Goal: Task Accomplishment & Management: Manage account settings

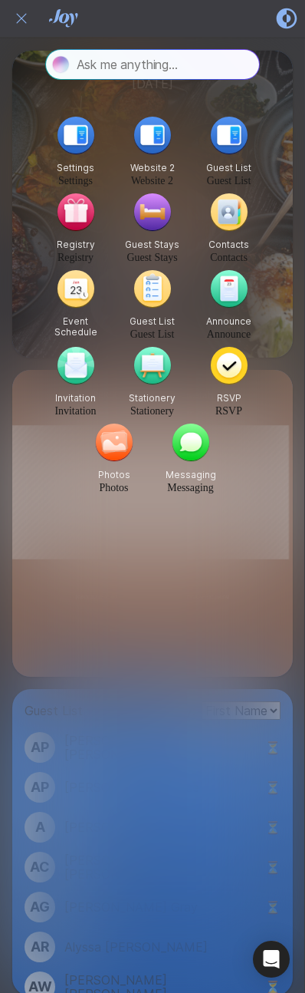
click at [22, 19] on icon at bounding box center [21, 18] width 10 height 10
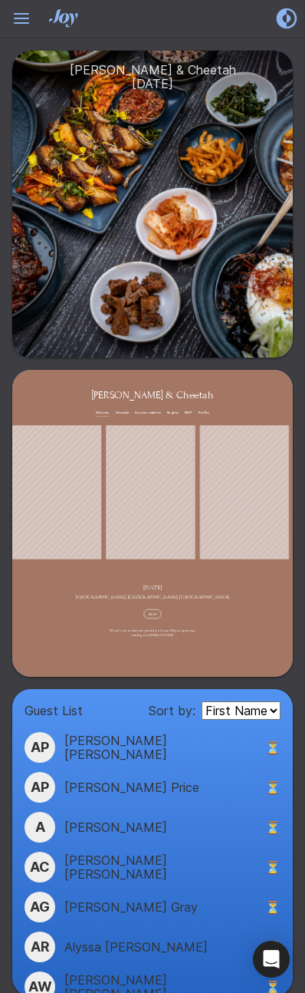
click at [21, 19] on icon "Hamburger" at bounding box center [21, 18] width 25 height 25
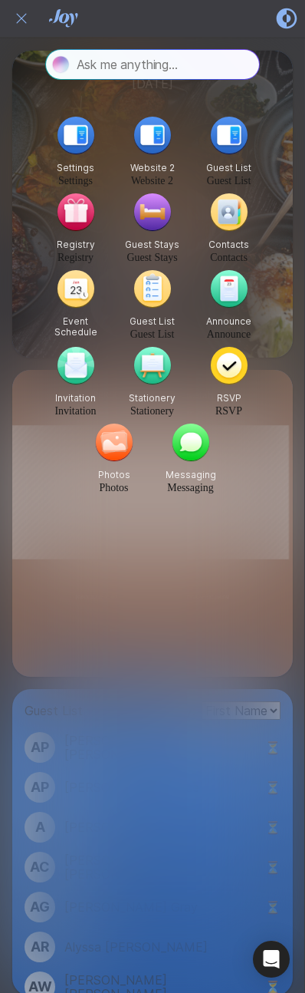
click at [21, 19] on icon at bounding box center [21, 18] width 10 height 10
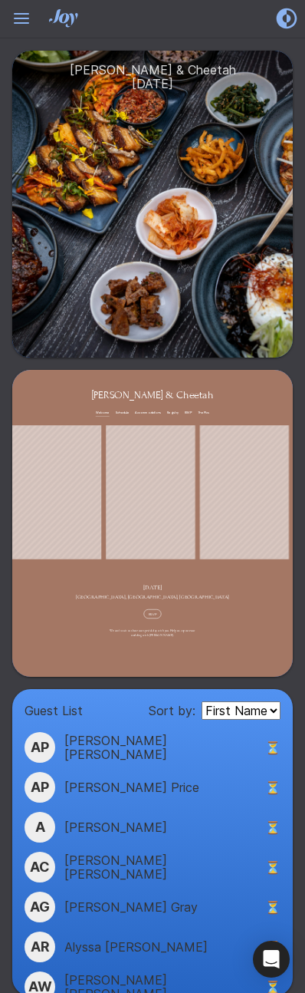
click at [21, 19] on icon "Hamburger" at bounding box center [21, 18] width 25 height 25
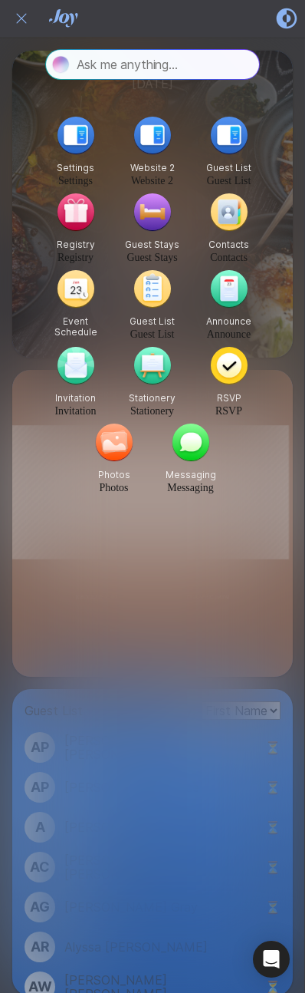
click at [21, 19] on icon at bounding box center [21, 18] width 10 height 10
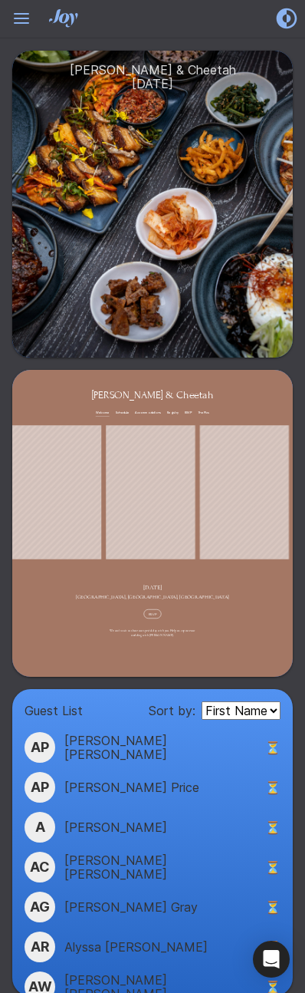
click at [21, 19] on icon "Hamburger" at bounding box center [21, 18] width 25 height 25
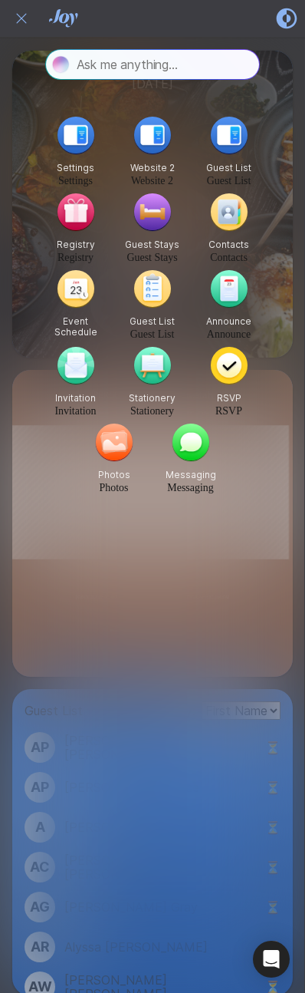
click at [226, 180] on link "Guest List" at bounding box center [229, 181] width 45 height 12
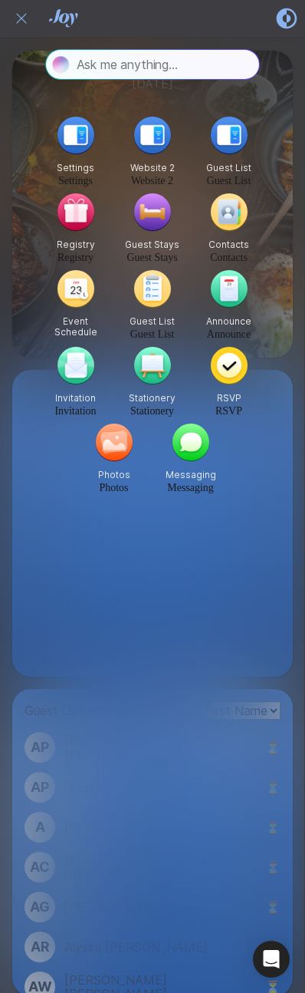
click at [163, 409] on link "Stationery" at bounding box center [152, 411] width 44 height 12
click at [80, 179] on link "Settings" at bounding box center [75, 181] width 35 height 12
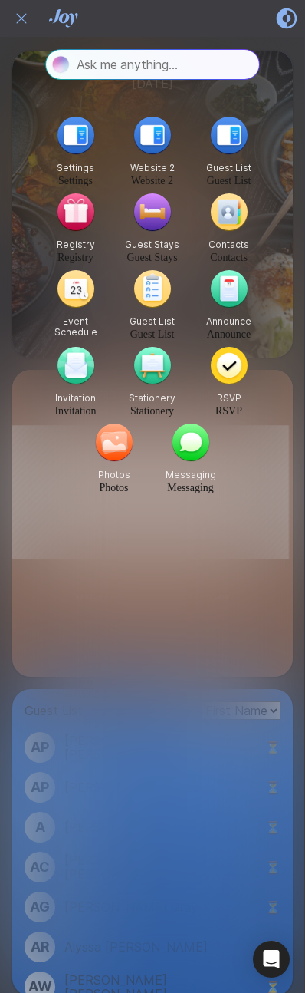
click at [24, 19] on icon "Close" at bounding box center [21, 18] width 18 height 18
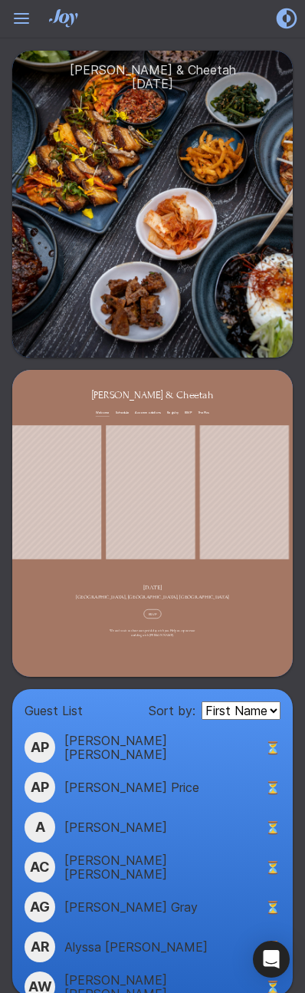
click at [23, 19] on icon "Hamburger" at bounding box center [21, 18] width 25 height 25
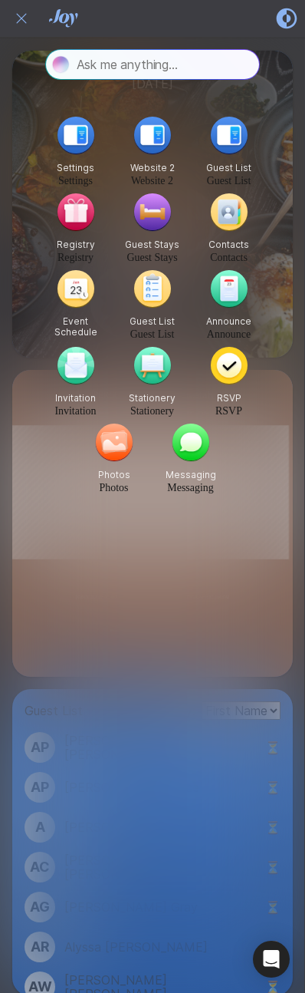
click at [23, 19] on icon "Close" at bounding box center [21, 18] width 18 height 18
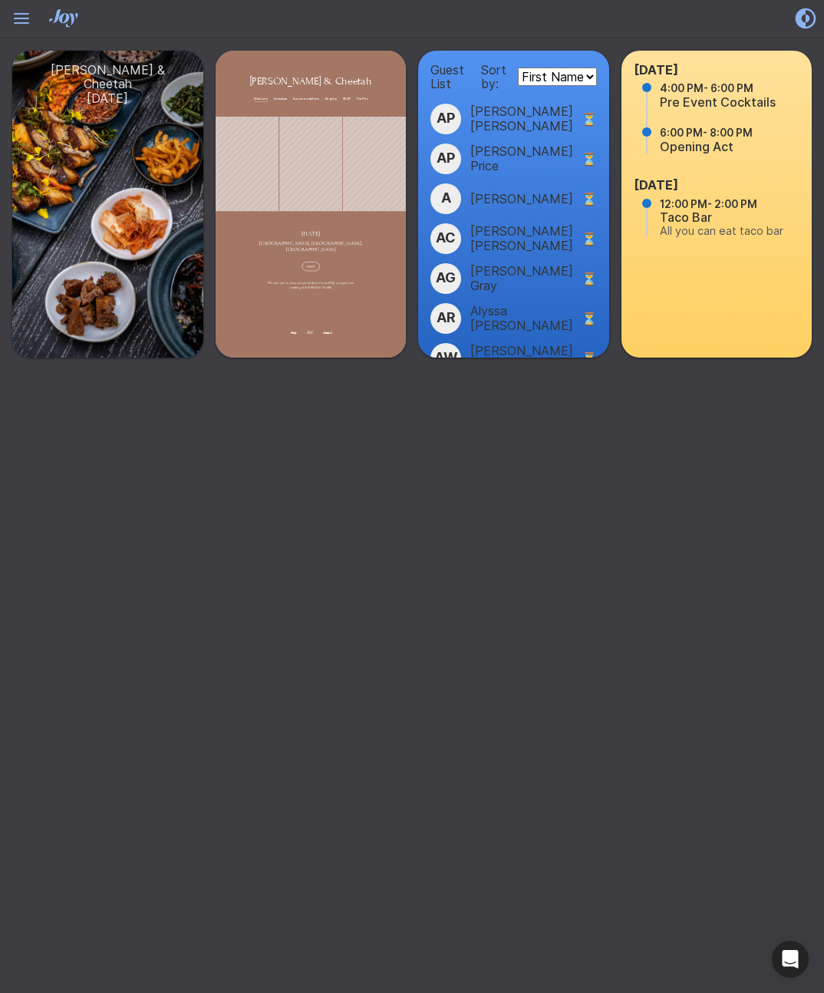
click at [20, 17] on icon "Hamburger" at bounding box center [21, 18] width 25 height 25
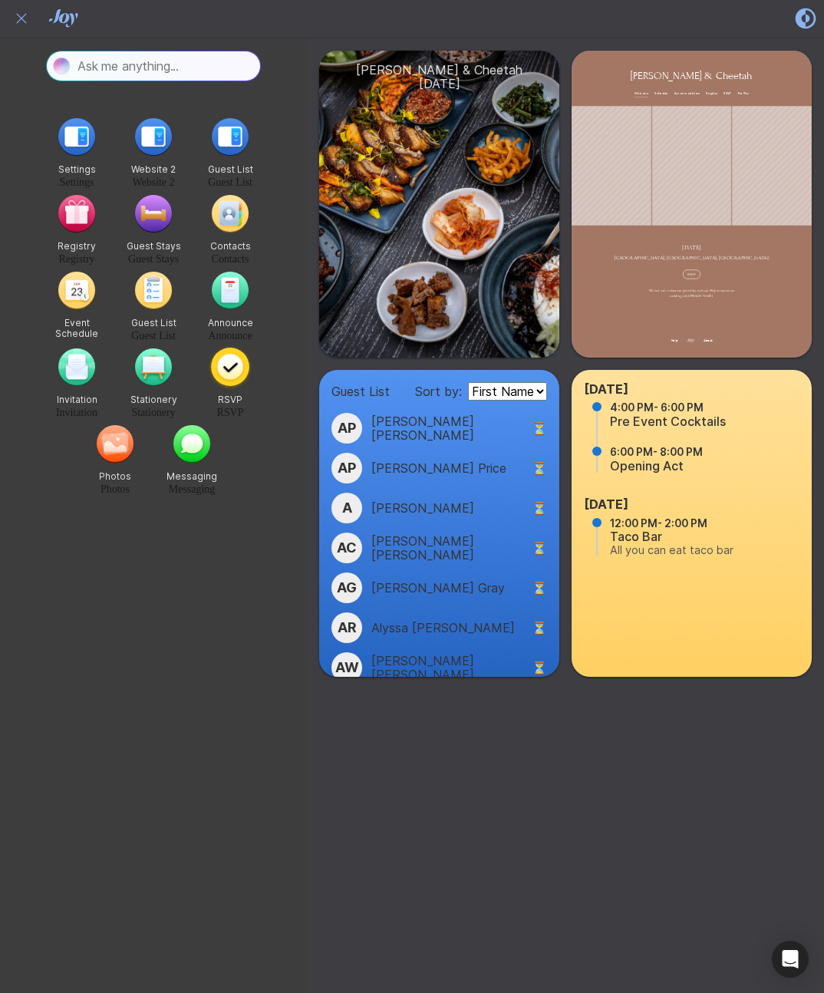
click at [233, 369] on img "button" at bounding box center [230, 367] width 38 height 38
click at [239, 414] on link "RSVP" at bounding box center [230, 413] width 27 height 12
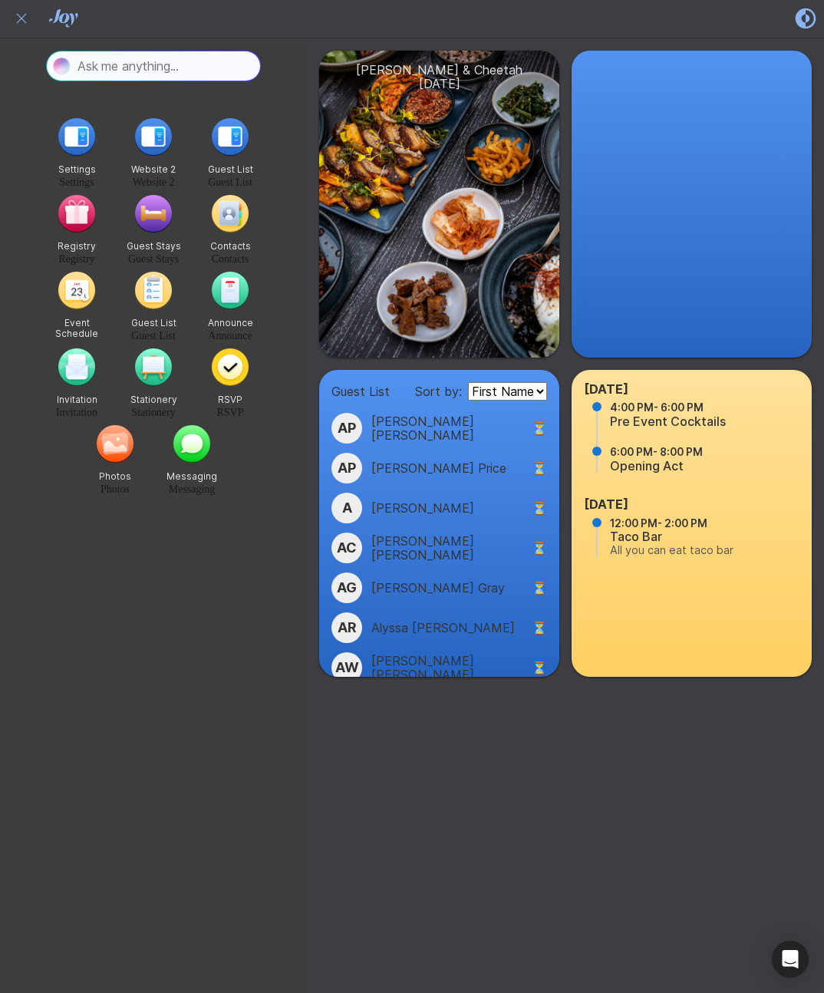
click at [231, 412] on link "RSVP" at bounding box center [230, 413] width 27 height 12
click at [156, 335] on link "Guest List" at bounding box center [153, 336] width 45 height 12
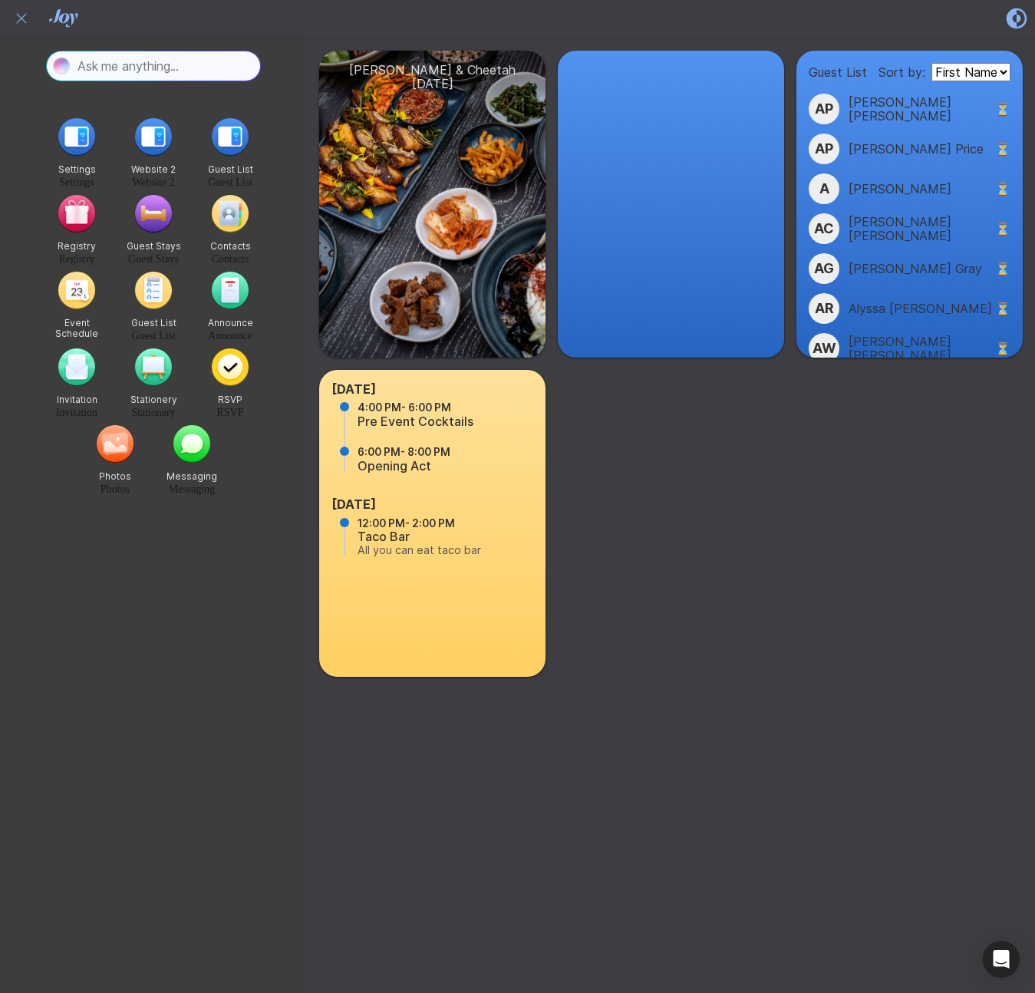
click at [21, 20] on icon "Close" at bounding box center [21, 18] width 18 height 18
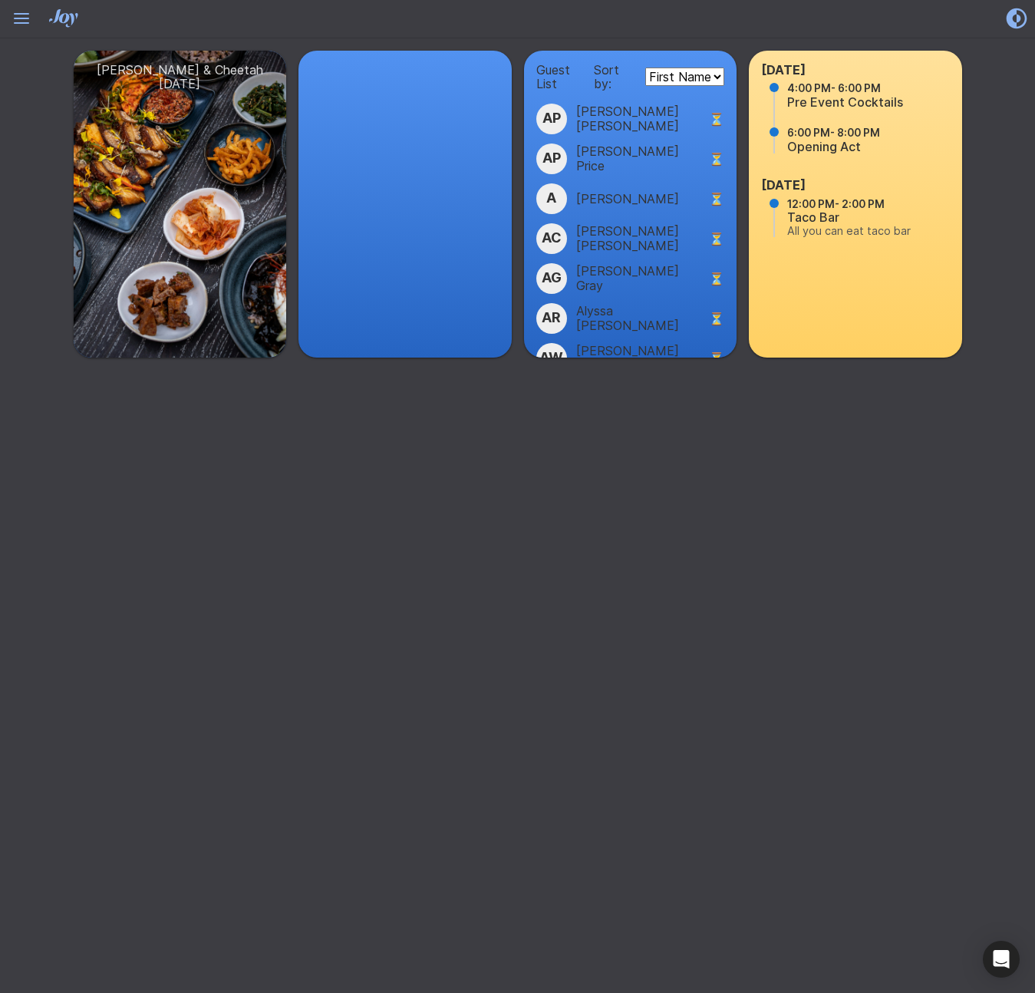
drag, startPoint x: 21, startPoint y: 20, endPoint x: 23, endPoint y: 30, distance: 10.2
click at [21, 20] on icon "Hamburger" at bounding box center [21, 18] width 25 height 25
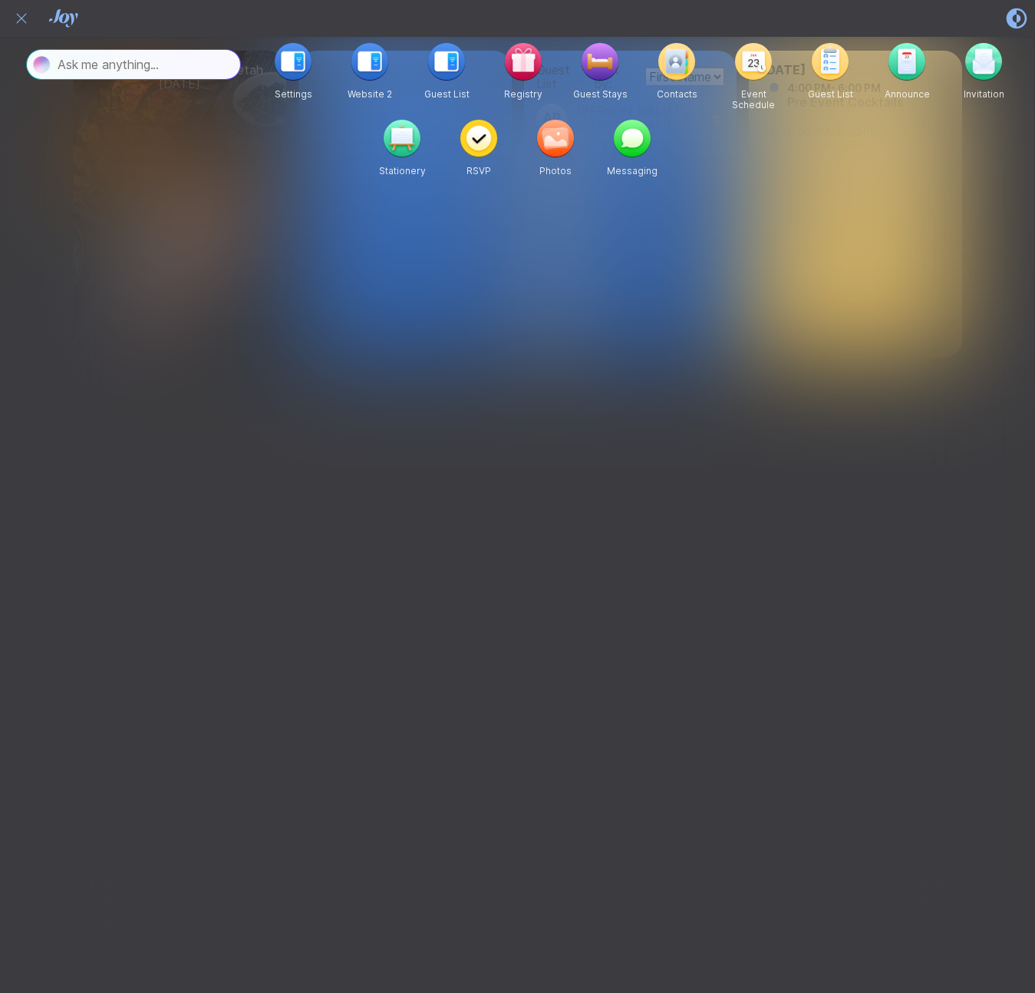
drag, startPoint x: 24, startPoint y: 18, endPoint x: 177, endPoint y: 203, distance: 240.9
click at [24, 18] on icon "Close" at bounding box center [21, 18] width 18 height 18
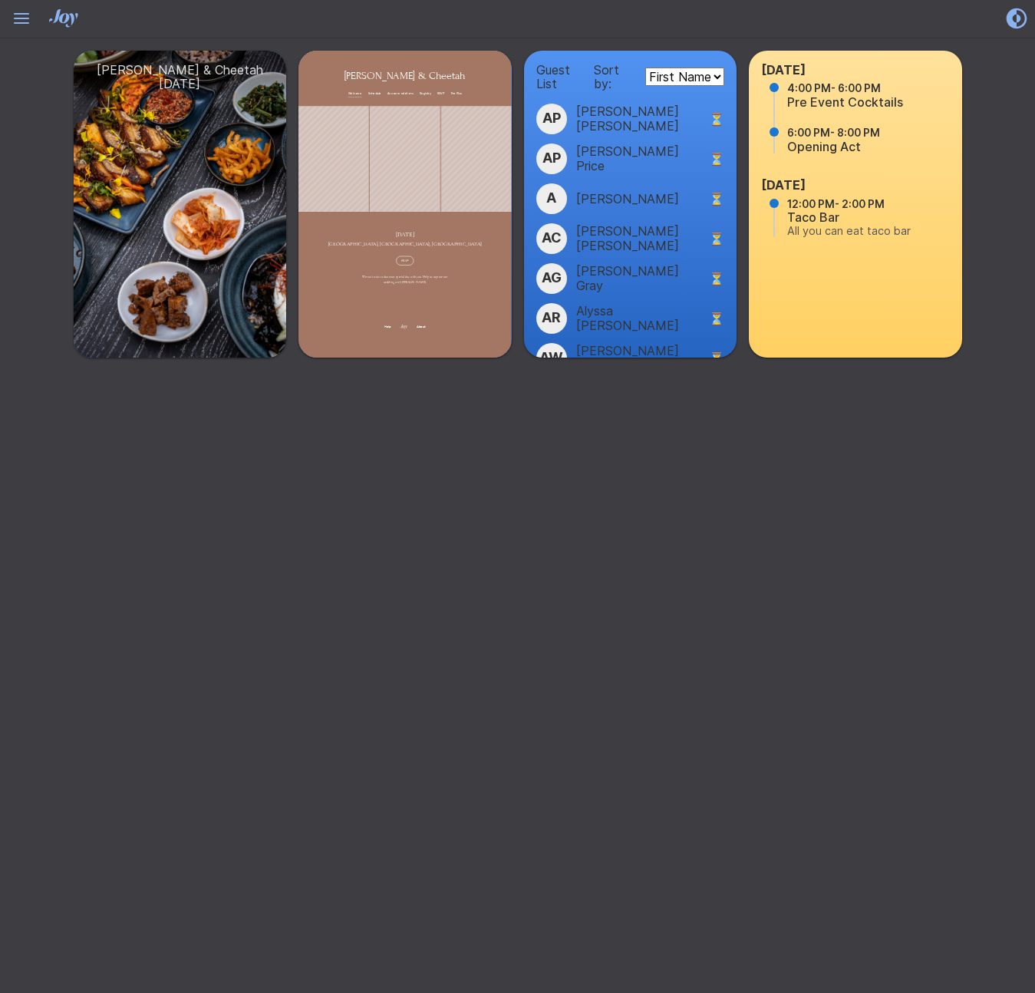
click at [21, 26] on icon "Hamburger" at bounding box center [21, 18] width 25 height 25
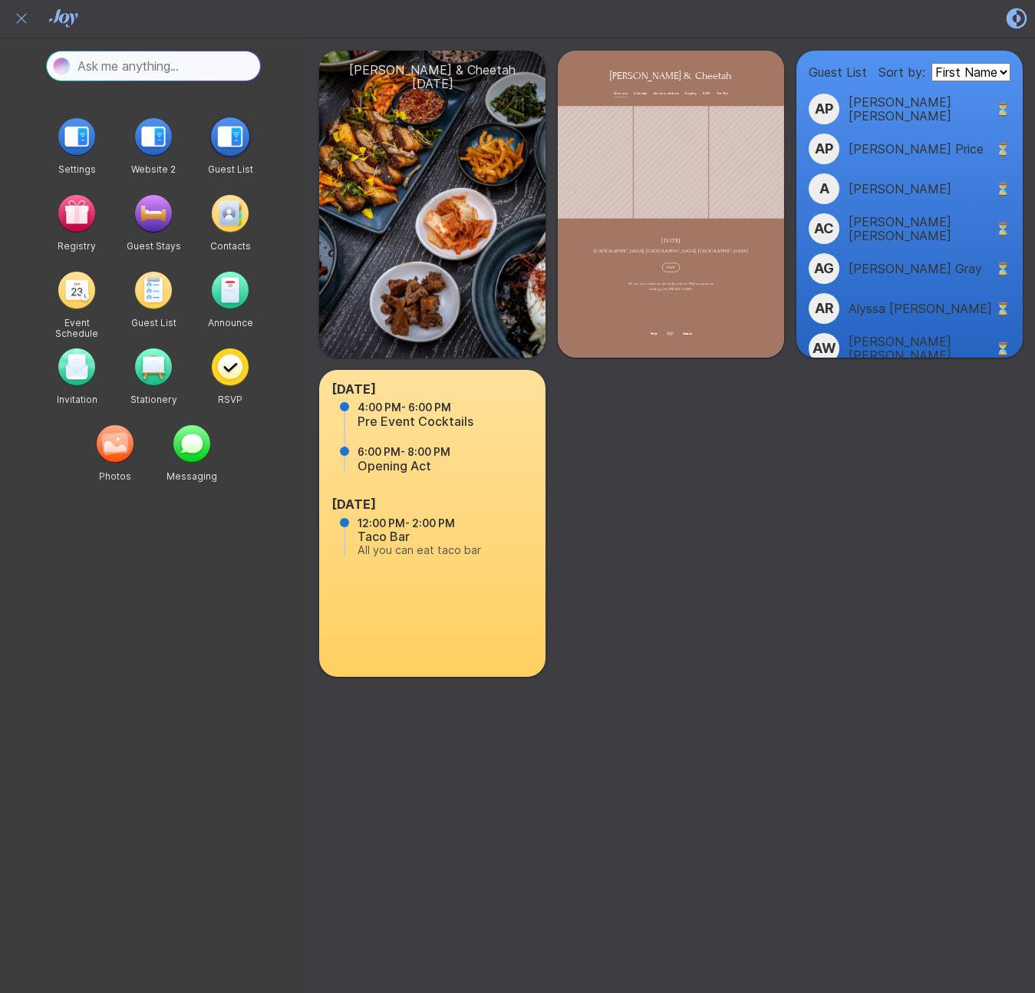
click at [235, 147] on img "button" at bounding box center [230, 136] width 38 height 38
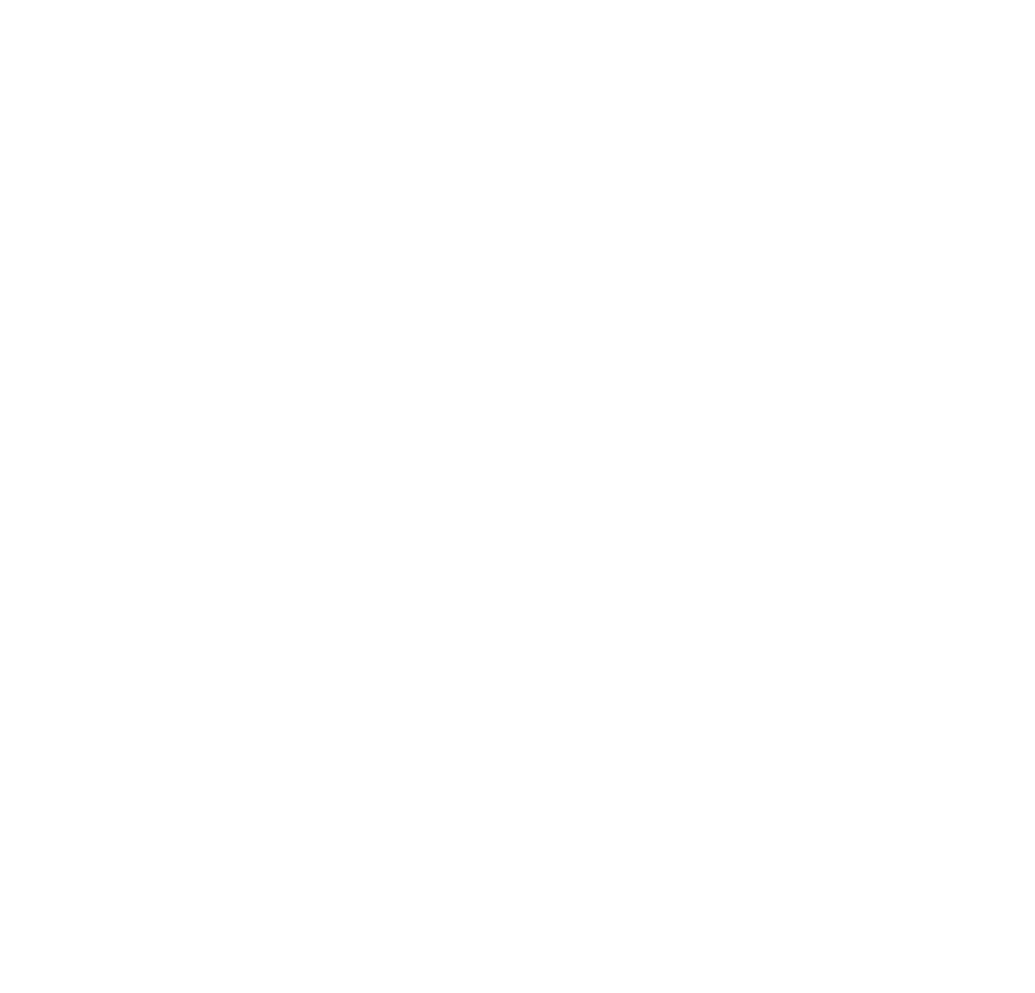
click at [1023, 179] on div at bounding box center [517, 496] width 1035 height 993
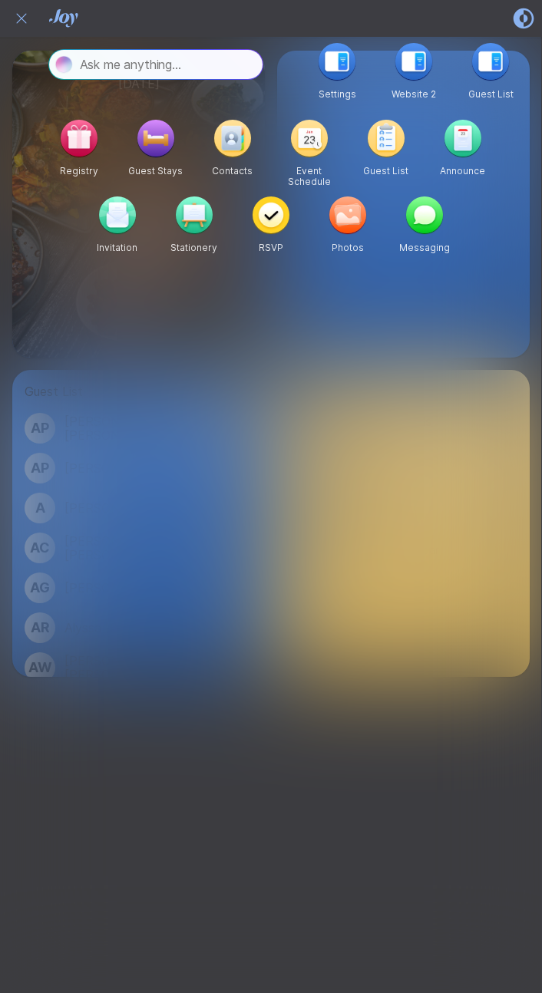
click at [20, 26] on icon "Close" at bounding box center [21, 18] width 18 height 18
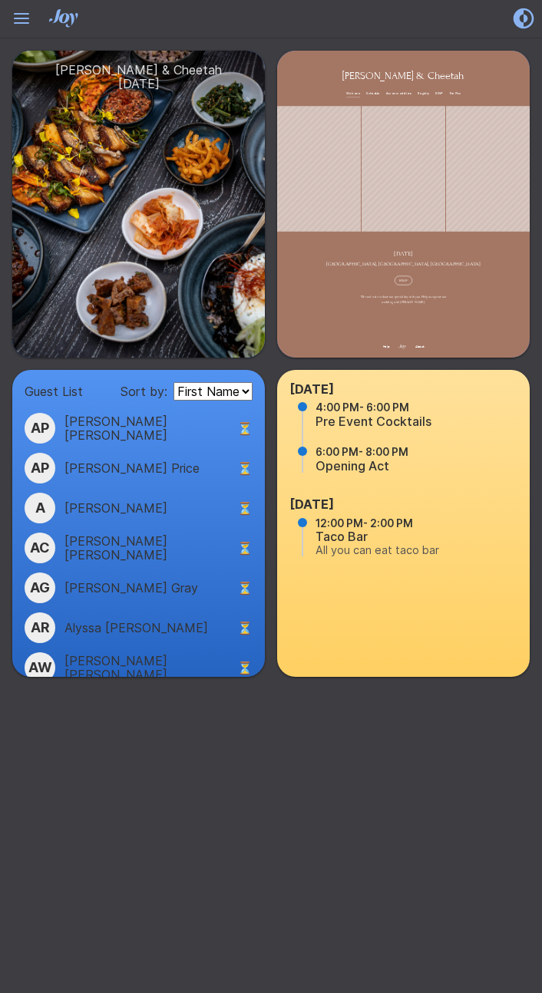
click at [28, 15] on icon "Hamburger" at bounding box center [21, 18] width 25 height 25
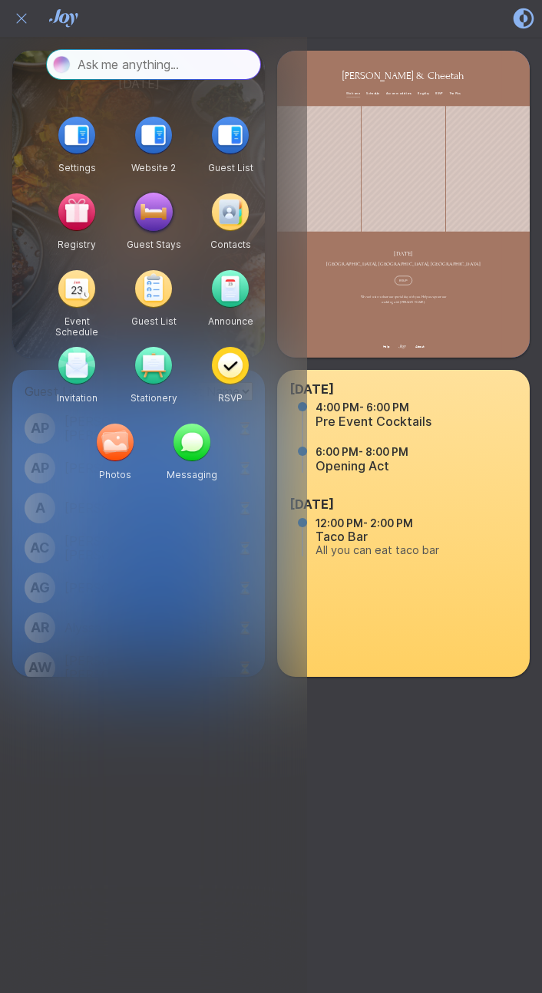
click at [157, 213] on img "button" at bounding box center [153, 212] width 38 height 38
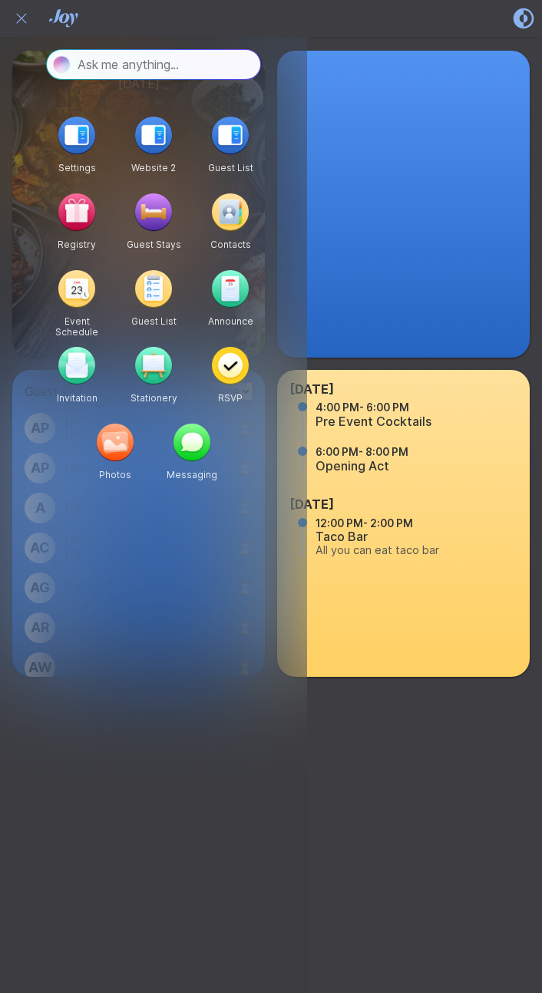
click at [460, 755] on div "[PERSON_NAME] & [PERSON_NAME] [DATE] Guest List Sort by: First Name Last Name R…" at bounding box center [271, 515] width 542 height 955
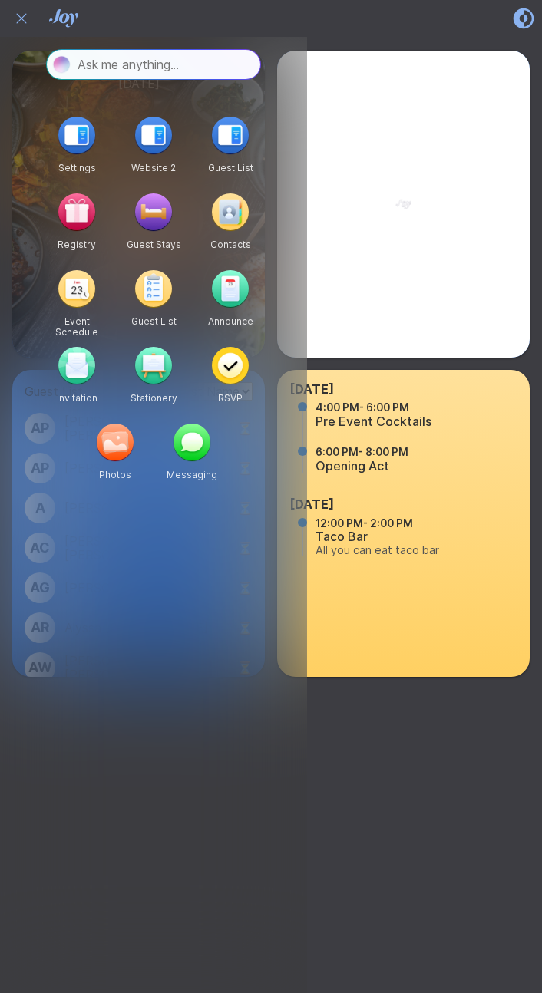
click at [24, 18] on icon "Close" at bounding box center [21, 18] width 18 height 18
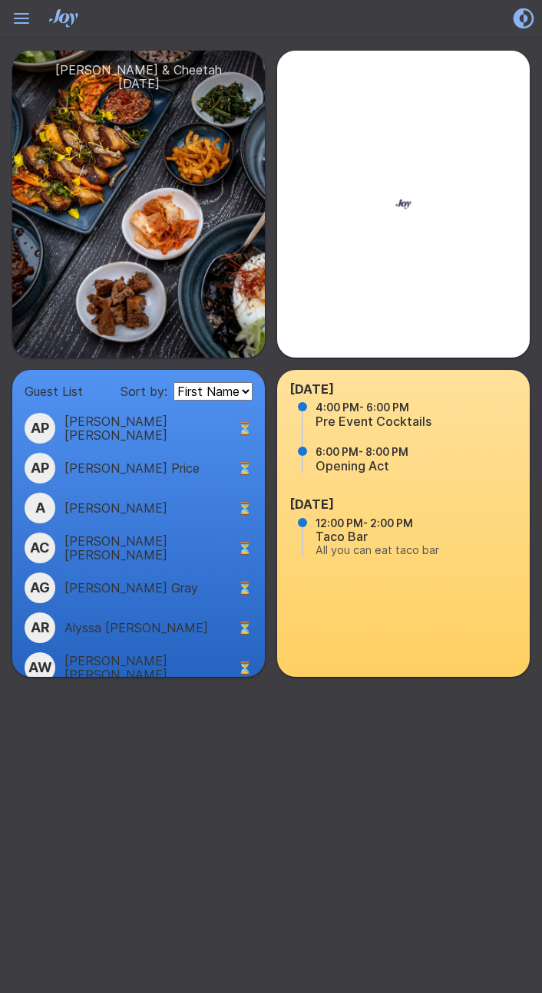
click at [23, 18] on icon at bounding box center [21, 16] width 15 height 6
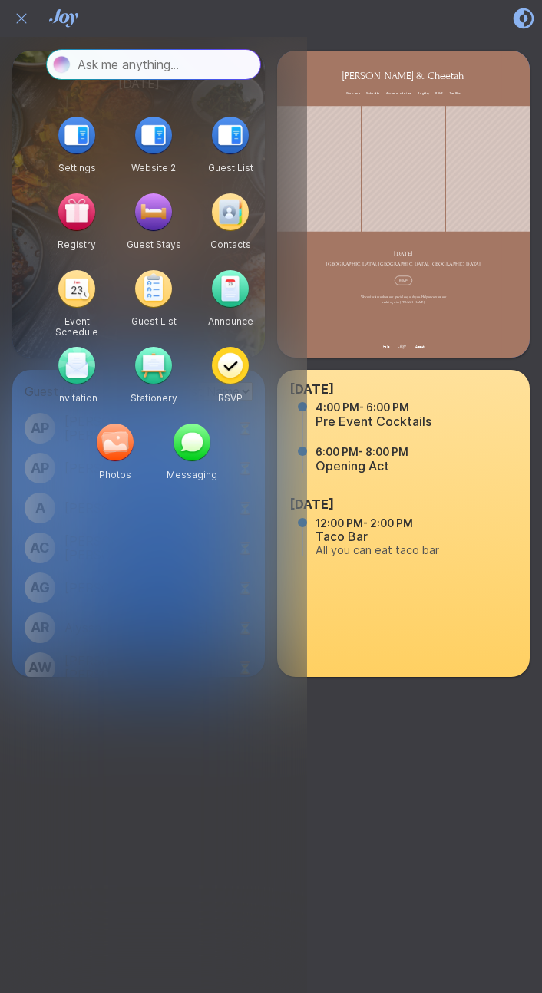
click at [23, 18] on icon "Close" at bounding box center [21, 18] width 18 height 18
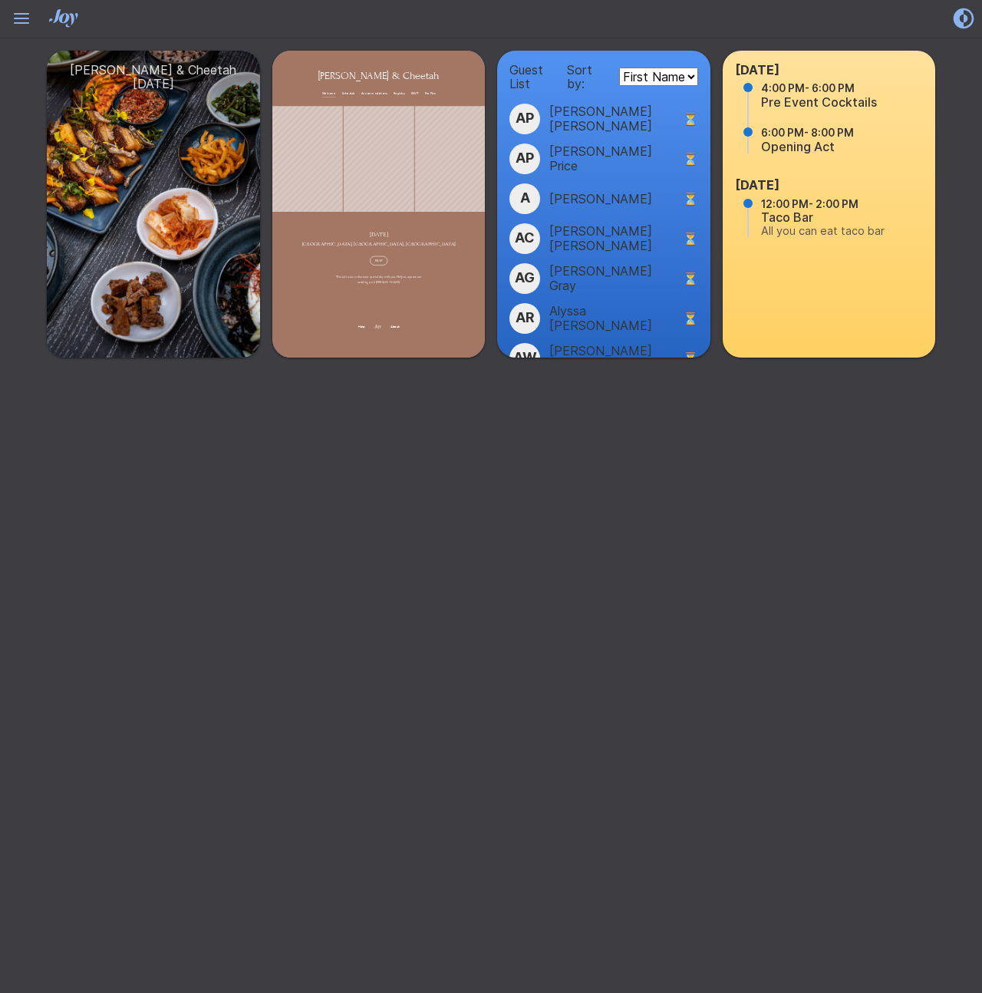
click at [21, 17] on icon "Hamburger" at bounding box center [21, 18] width 25 height 25
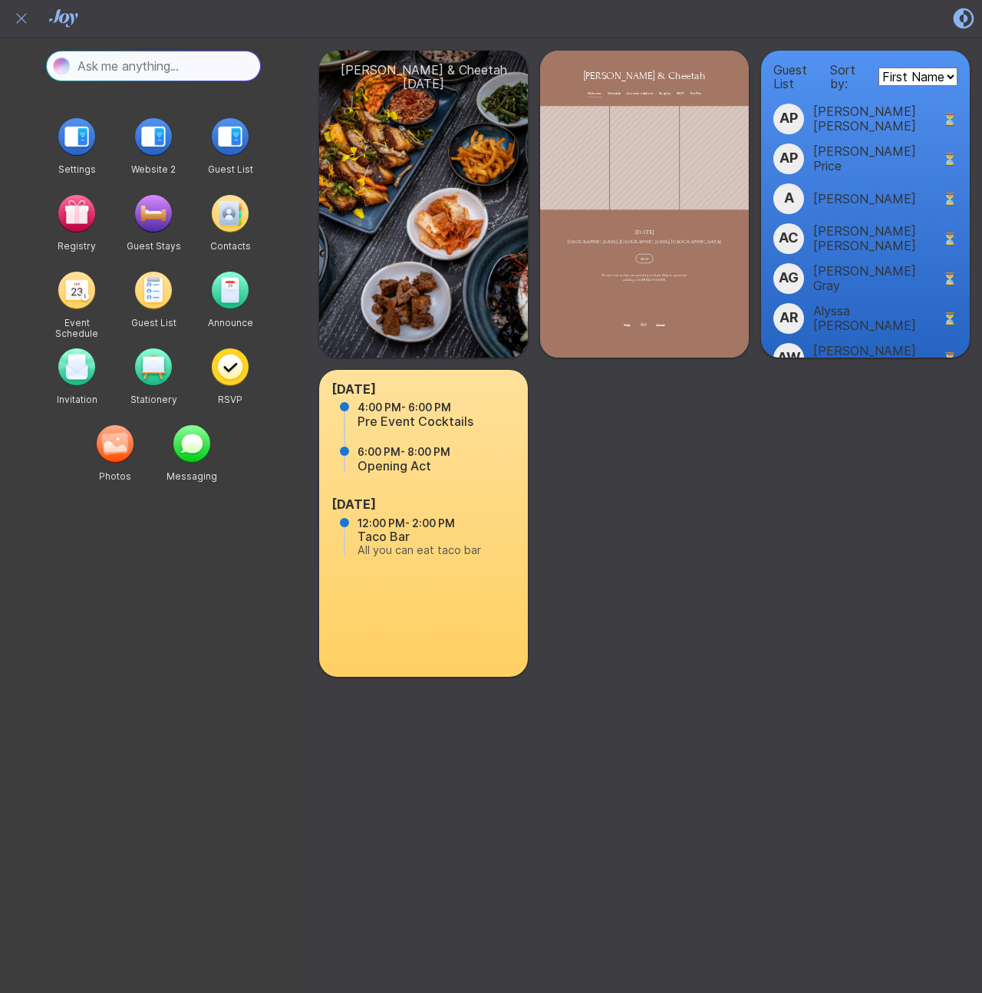
click at [21, 17] on icon at bounding box center [21, 18] width 10 height 10
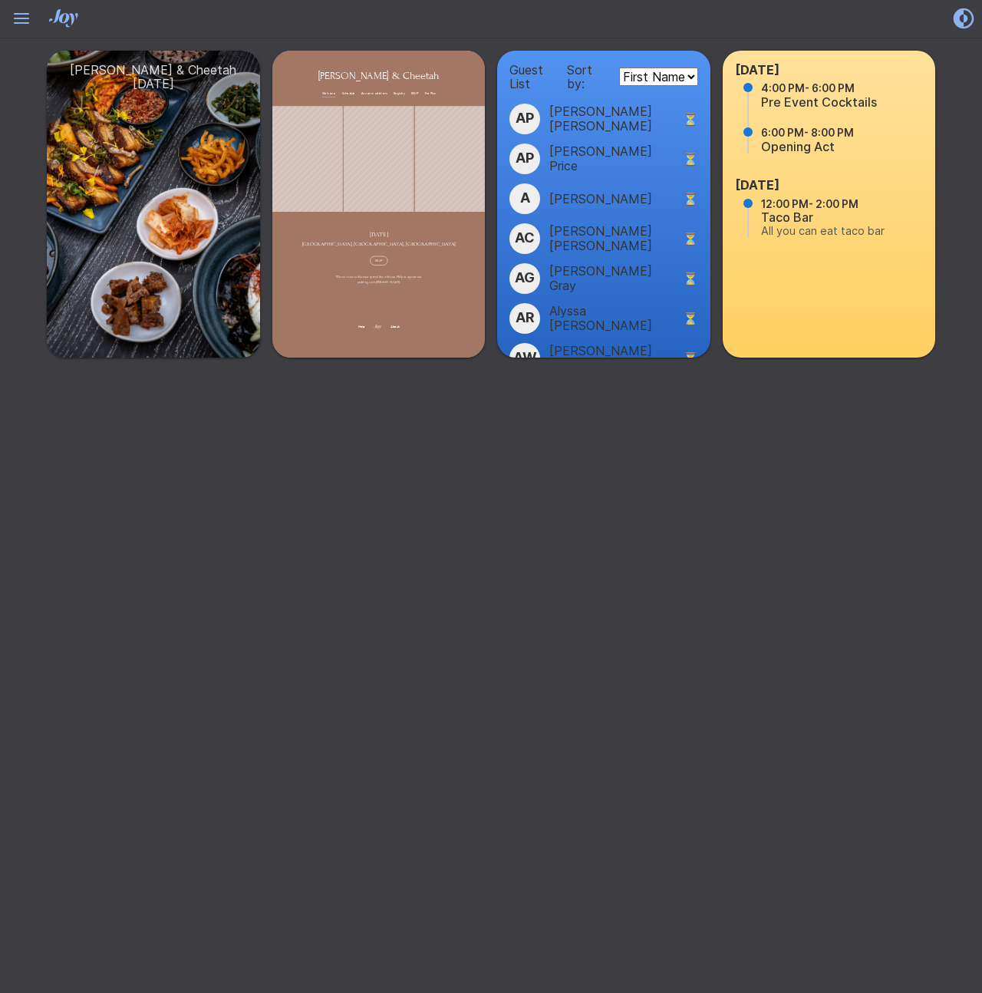
click at [21, 17] on icon "Hamburger" at bounding box center [21, 18] width 25 height 25
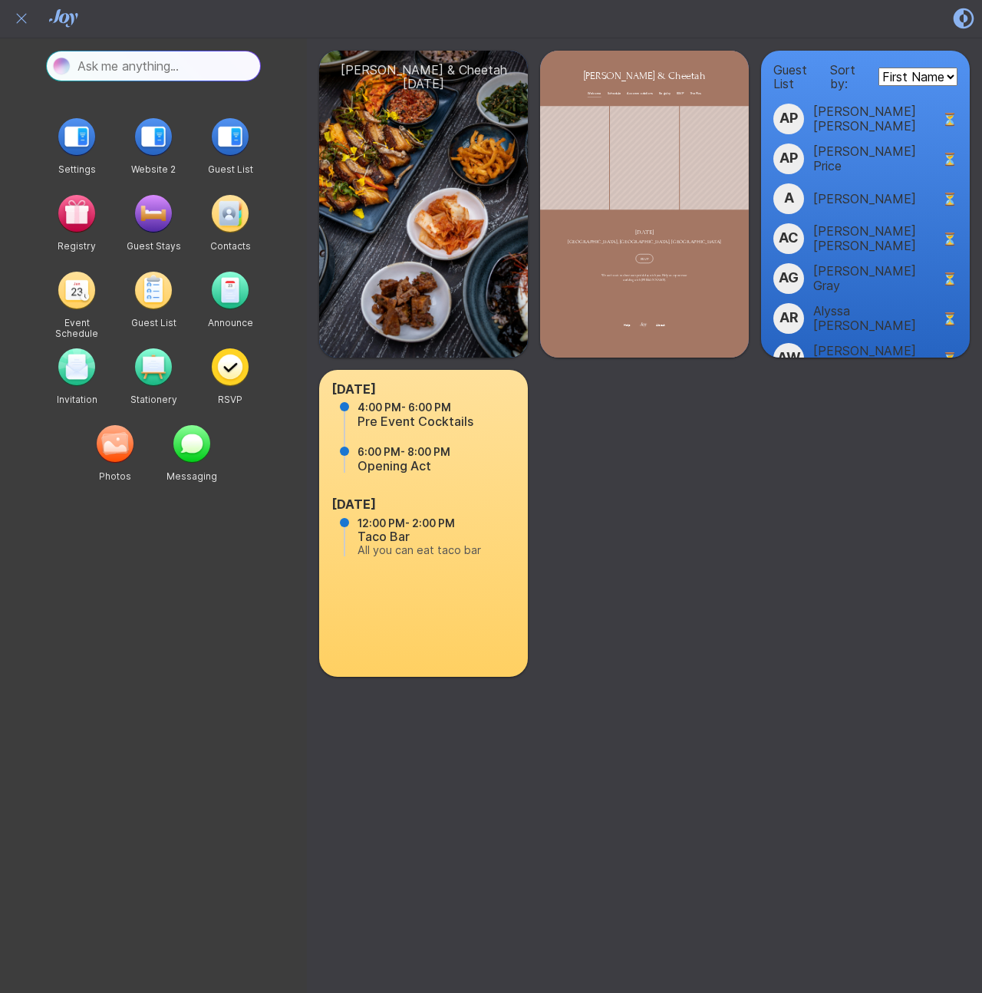
click at [21, 17] on icon at bounding box center [21, 18] width 10 height 10
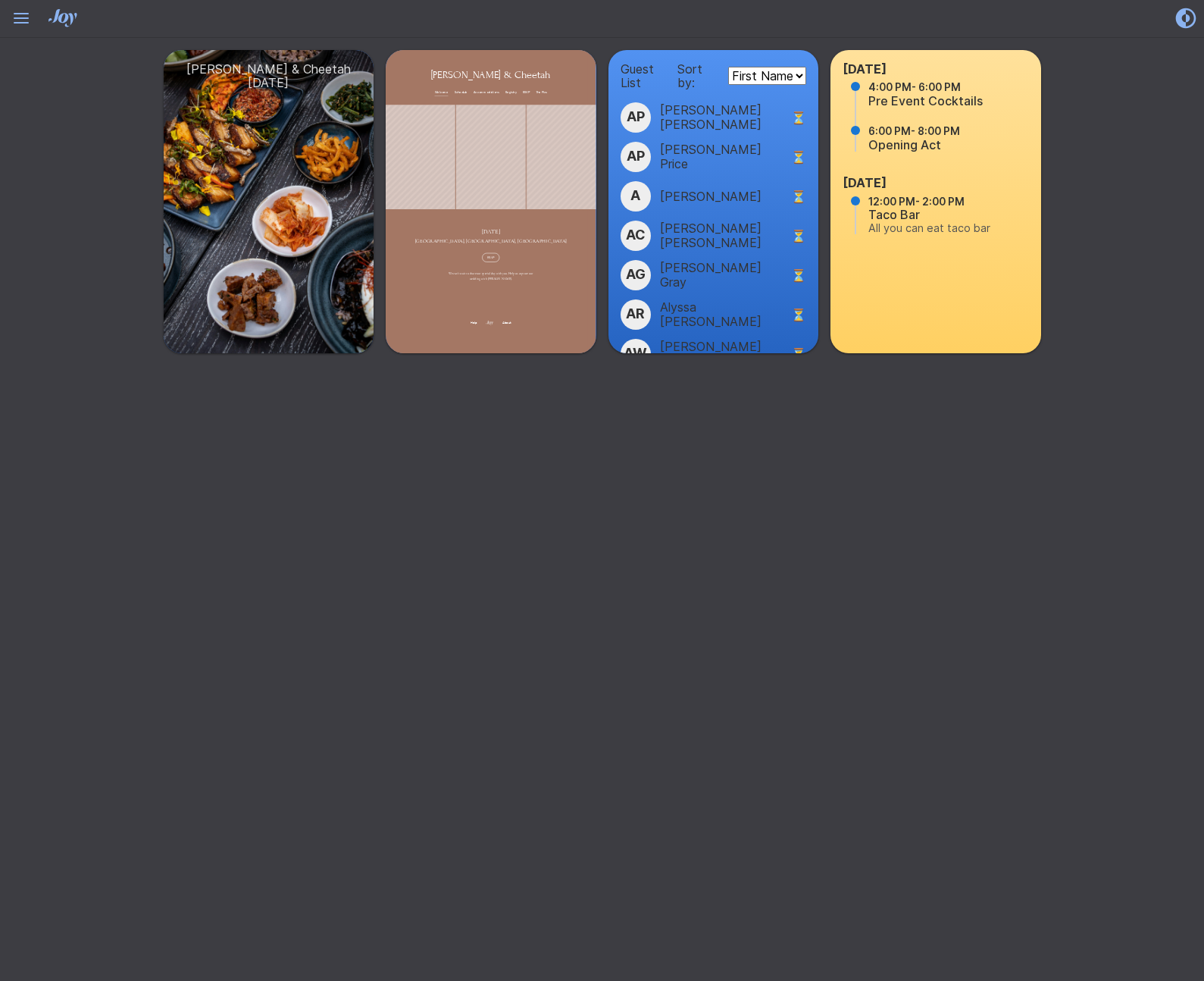
click at [18, 18] on icon at bounding box center [21, 16] width 15 height 6
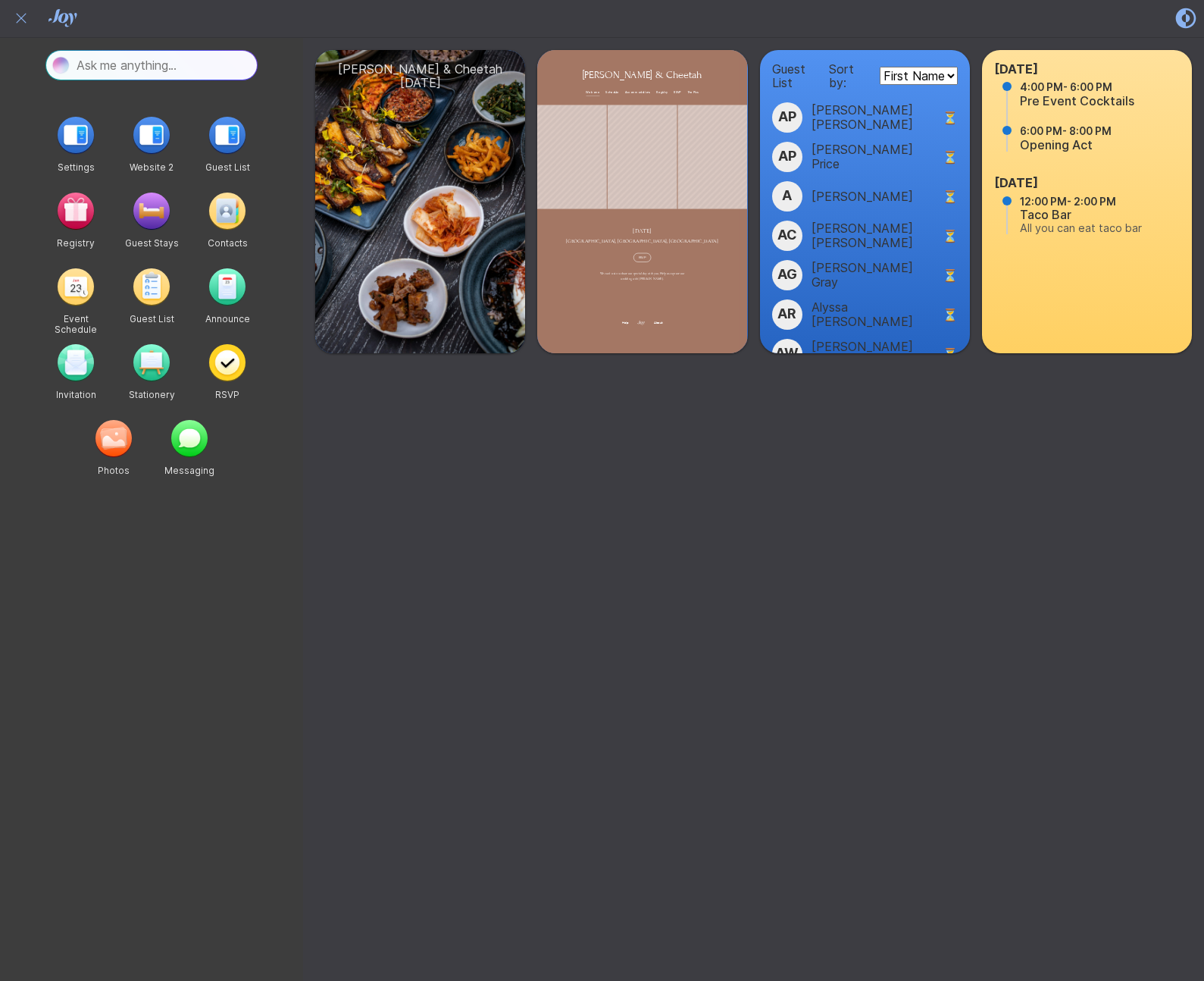
click at [21, 18] on icon at bounding box center [21, 18] width 10 height 10
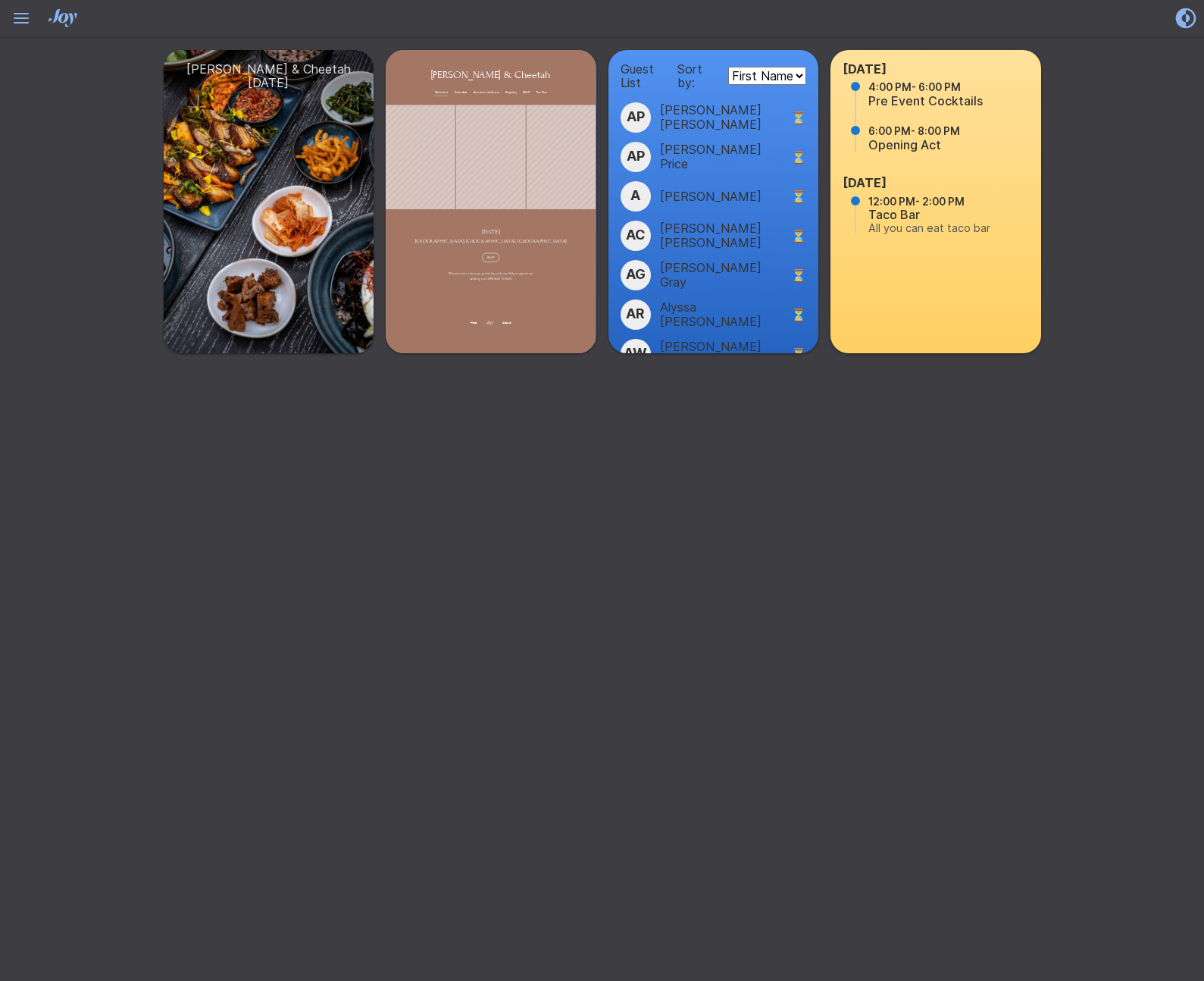
click at [21, 18] on icon at bounding box center [21, 16] width 15 height 6
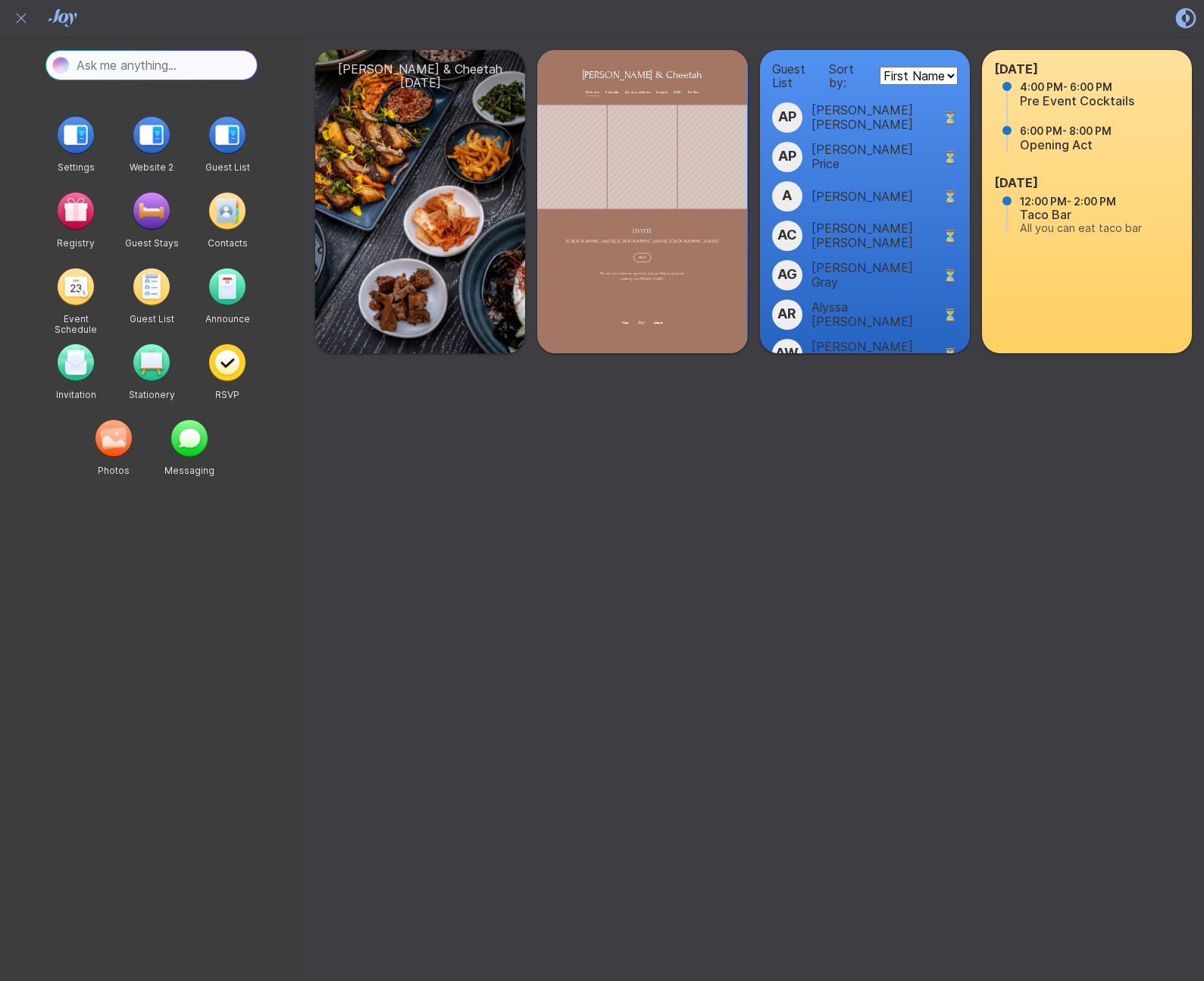
click at [21, 18] on icon at bounding box center [21, 18] width 10 height 10
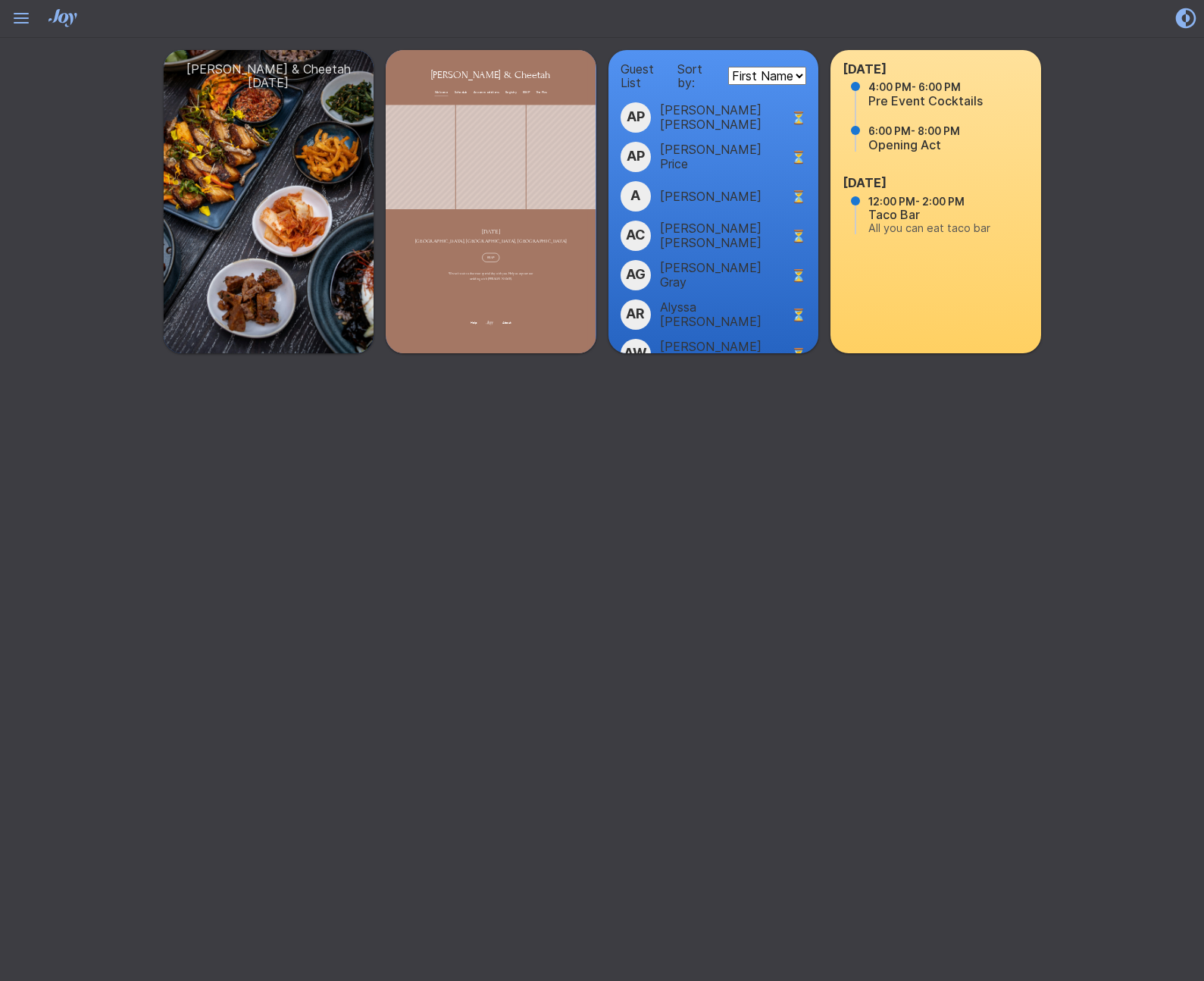
click at [21, 18] on icon at bounding box center [21, 16] width 15 height 6
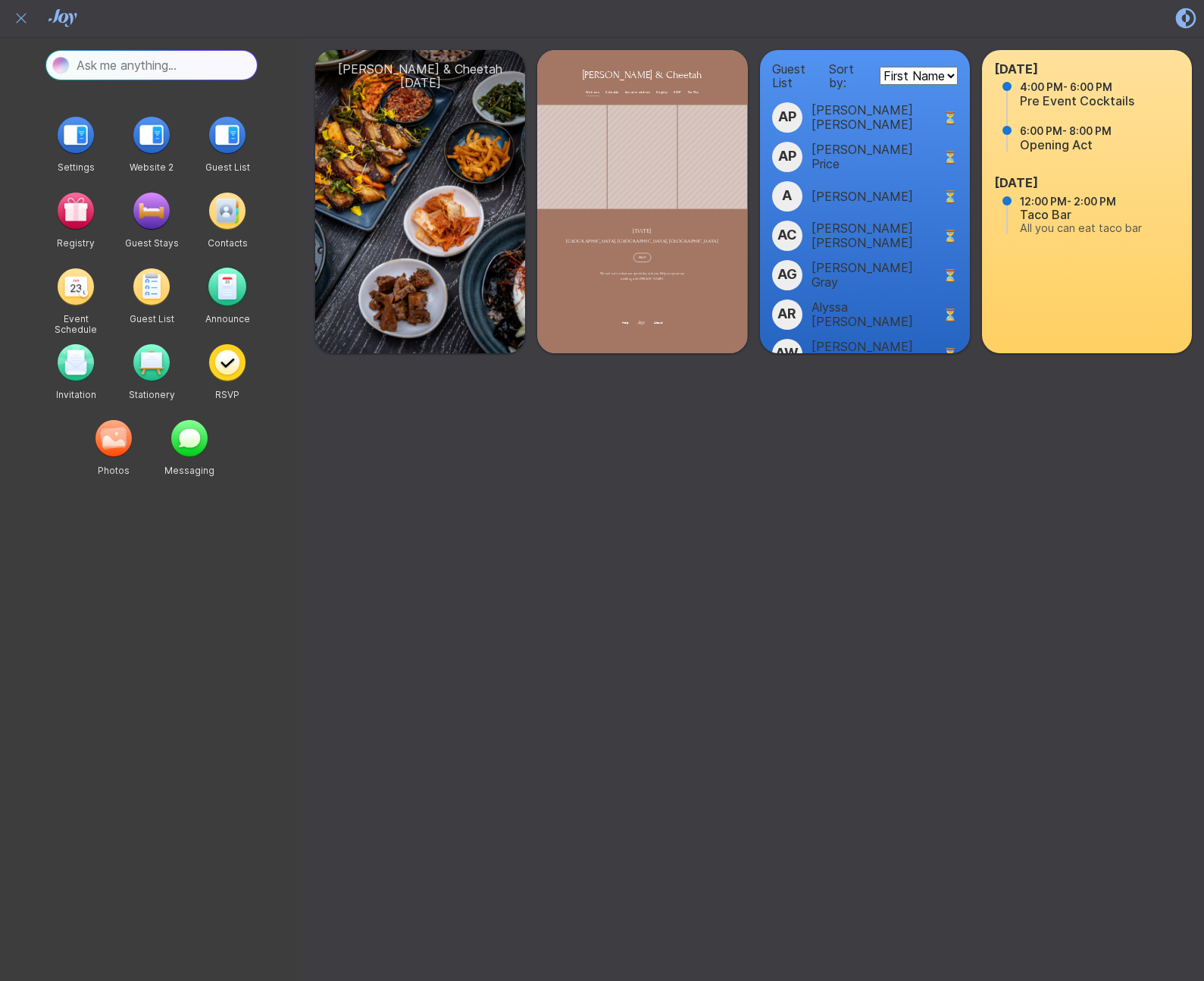
click at [223, 286] on img "button" at bounding box center [227, 286] width 38 height 38
